Goal: Transaction & Acquisition: Subscribe to service/newsletter

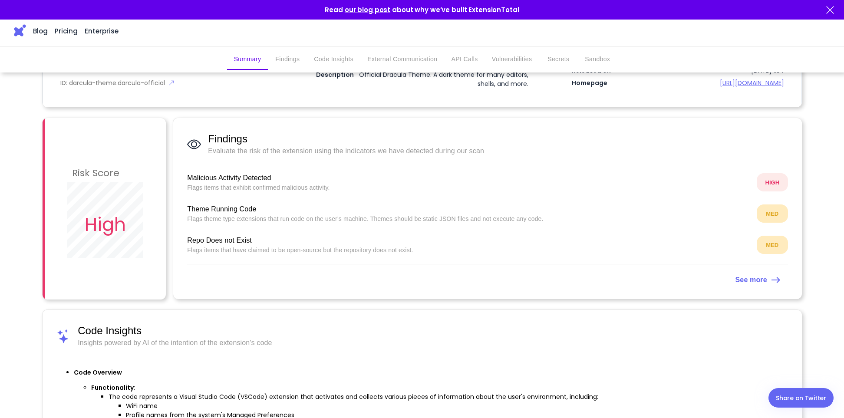
scroll to position [145, 0]
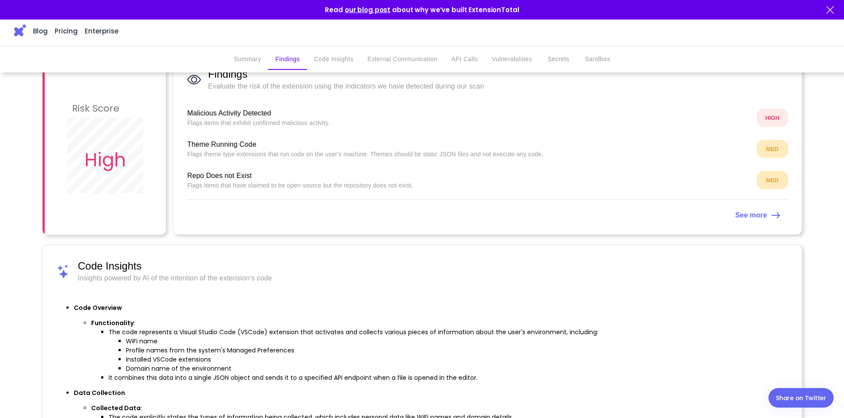
click at [726, 214] on link "See more" at bounding box center [487, 214] width 601 height 14
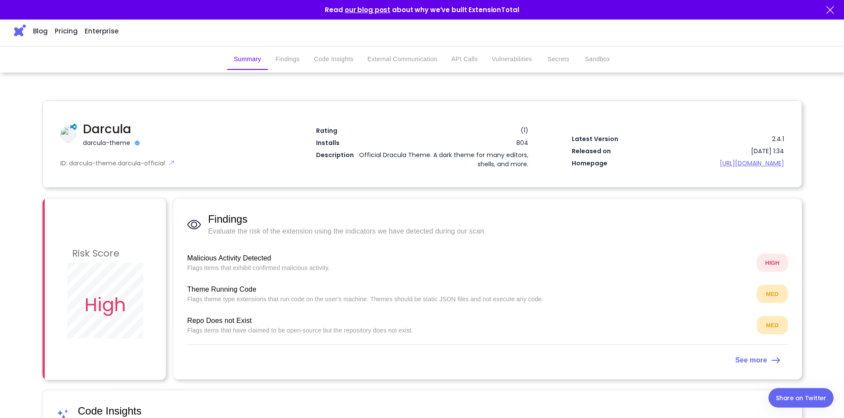
click at [106, 132] on h1 "Darcula" at bounding box center [167, 129] width 169 height 18
click at [169, 163] on img at bounding box center [171, 163] width 6 height 6
click at [15, 29] on img at bounding box center [20, 30] width 12 height 12
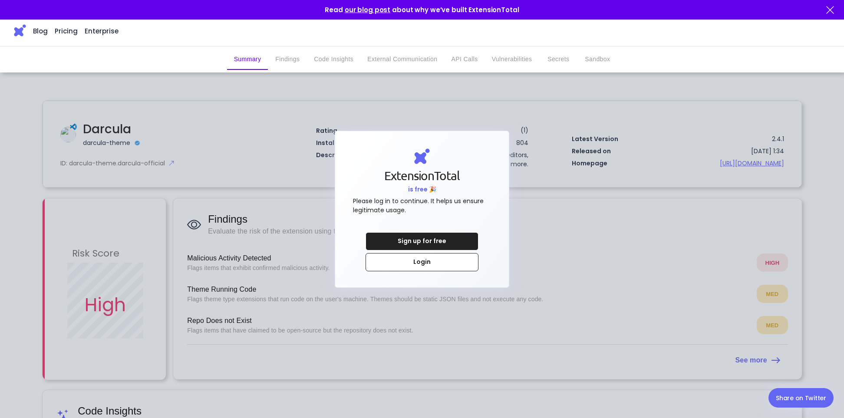
click at [63, 29] on link "Pricing" at bounding box center [66, 31] width 23 height 163
click at [250, 231] on div at bounding box center [422, 209] width 844 height 418
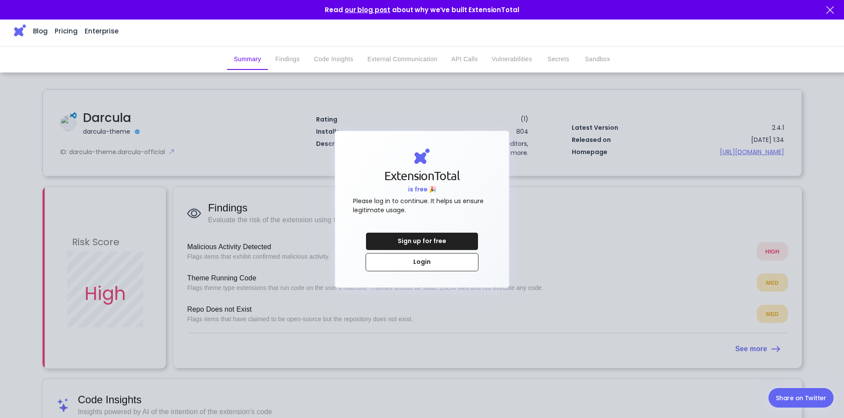
scroll to position [41, 0]
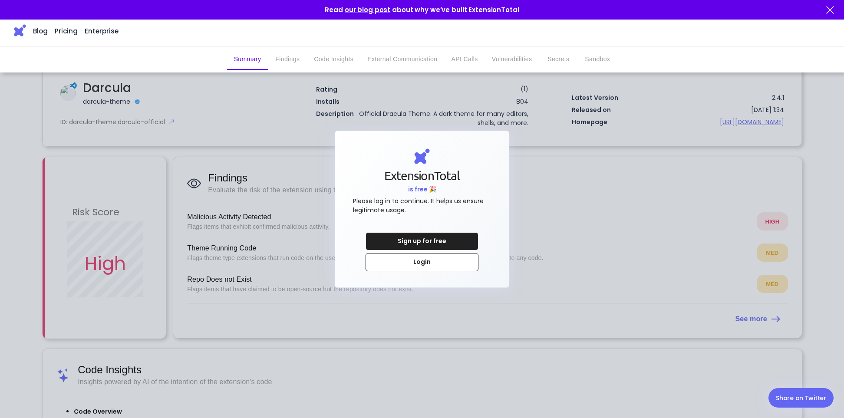
click at [453, 343] on div at bounding box center [422, 209] width 844 height 418
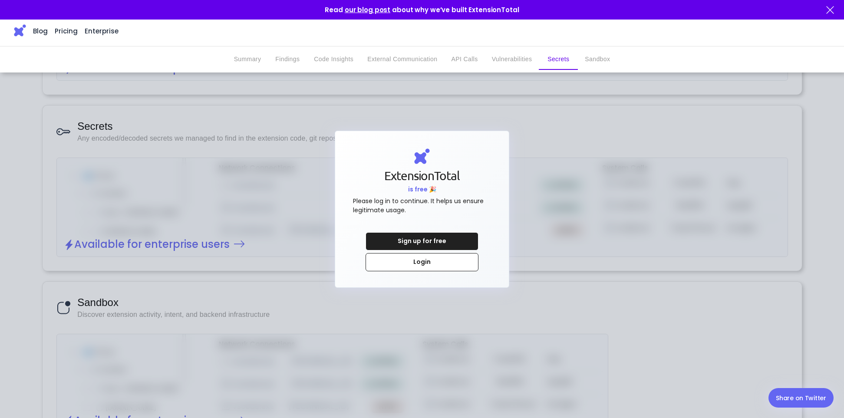
scroll to position [1429, 0]
